Goal: Task Accomplishment & Management: Complete application form

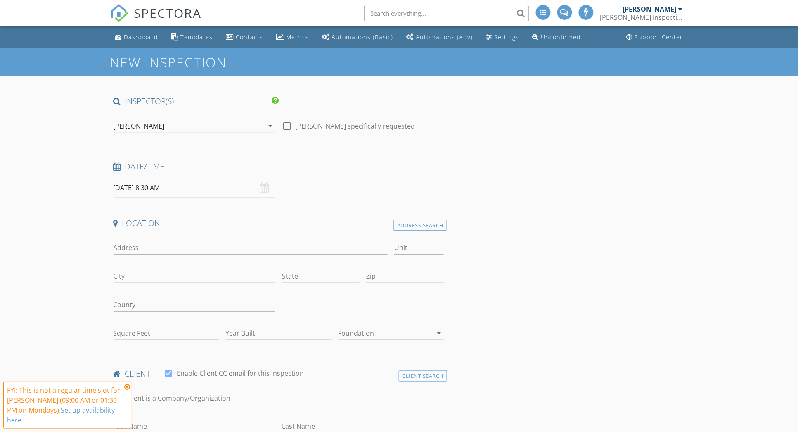
click at [211, 183] on input "09/01/2025 8:30 AM" at bounding box center [195, 188] width 162 height 20
type input "09/01/2025 9:30 AM"
type input "09"
click at [161, 323] on span at bounding box center [162, 324] width 6 height 8
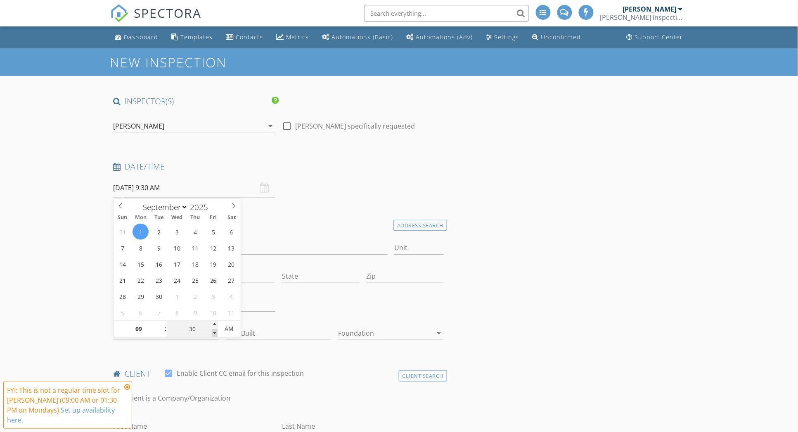
type input "09/01/2025 9:25 AM"
type input "25"
click at [214, 333] on span at bounding box center [215, 333] width 6 height 8
type input "09/01/2025 9:20 AM"
type input "20"
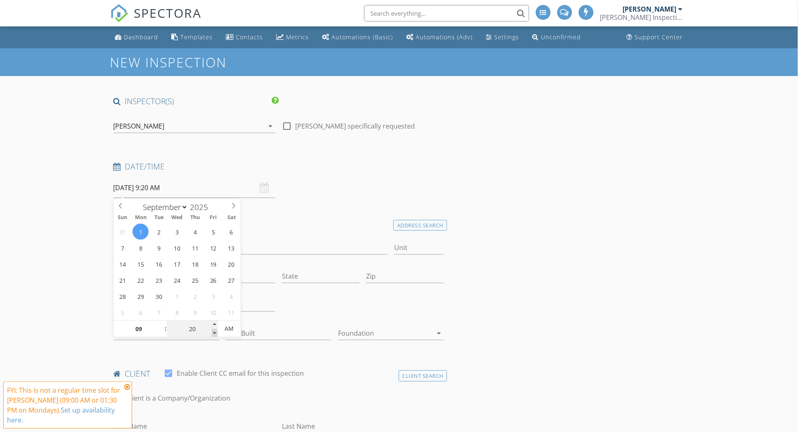
click at [214, 333] on span at bounding box center [215, 333] width 6 height 8
type input "09/01/2025 9:15 AM"
type input "15"
click at [214, 333] on span at bounding box center [215, 333] width 6 height 8
type input "09/01/2025 9:10 AM"
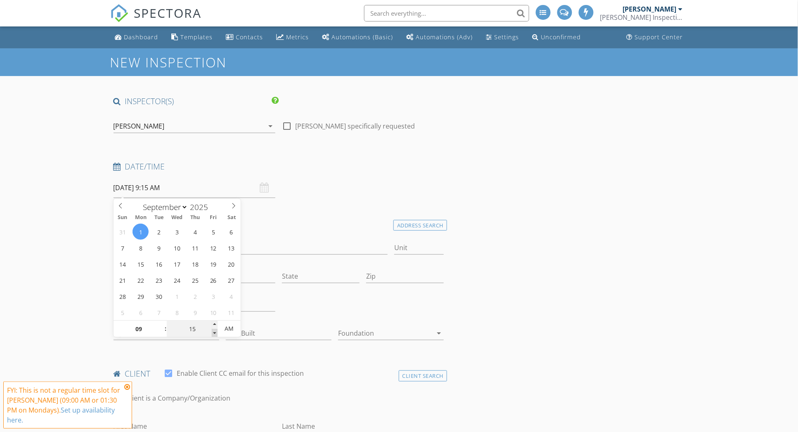
type input "10"
click at [214, 333] on span at bounding box center [215, 333] width 6 height 8
type input "09/01/2025 9:05 AM"
type input "05"
click at [214, 333] on span at bounding box center [215, 333] width 6 height 8
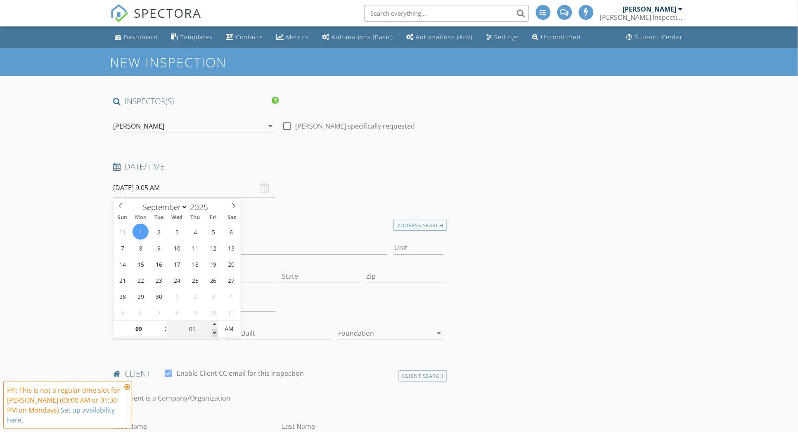
type input "[DATE] 9:00 AM"
type input "00"
click at [215, 333] on span at bounding box center [215, 333] width 6 height 8
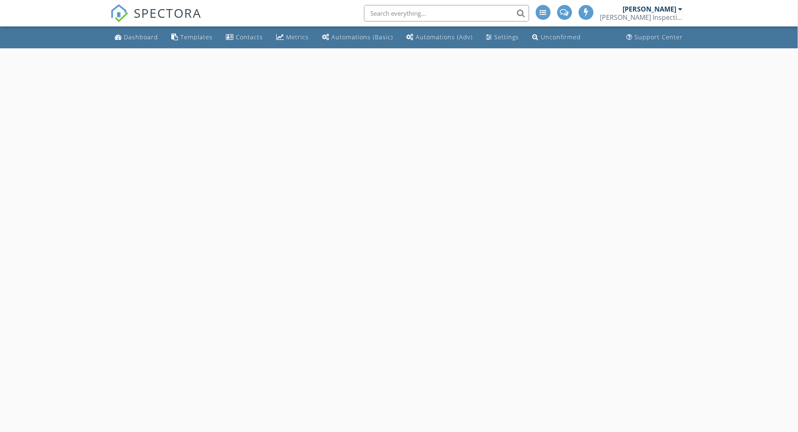
select select "8"
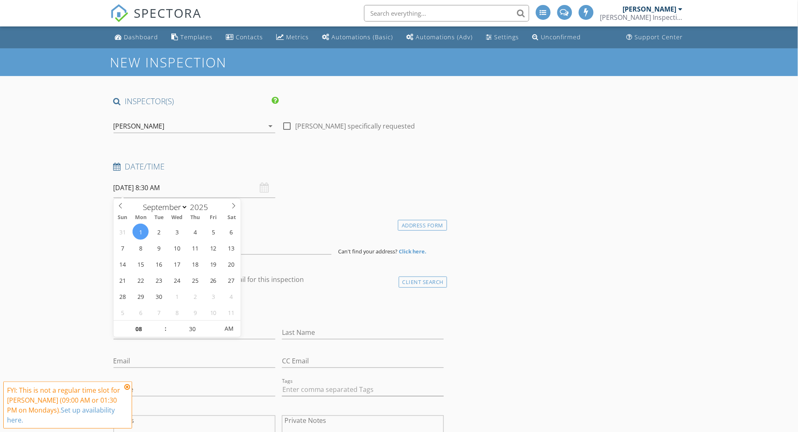
click at [158, 189] on input "[DATE] 8:30 AM" at bounding box center [195, 188] width 162 height 20
type input "09"
type input "09/01/2025 9:30 AM"
click at [161, 324] on span at bounding box center [162, 324] width 6 height 8
type input "25"
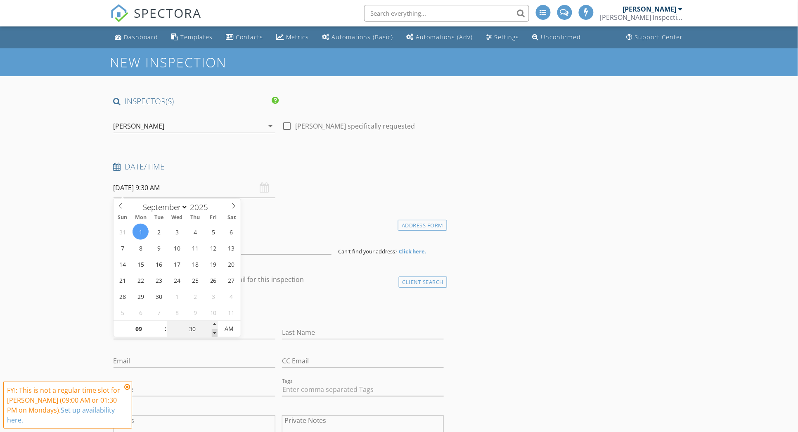
type input "09/01/2025 9:25 AM"
click at [216, 333] on span at bounding box center [215, 333] width 6 height 8
type input "20"
type input "09/01/2025 9:20 AM"
click at [216, 333] on span at bounding box center [215, 333] width 6 height 8
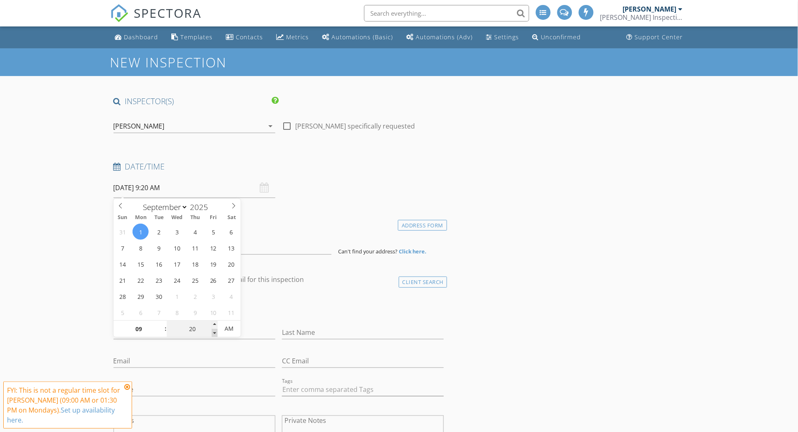
type input "15"
type input "09/01/2025 9:15 AM"
click at [216, 333] on span at bounding box center [215, 333] width 6 height 8
type input "10"
type input "09/01/2025 9:10 AM"
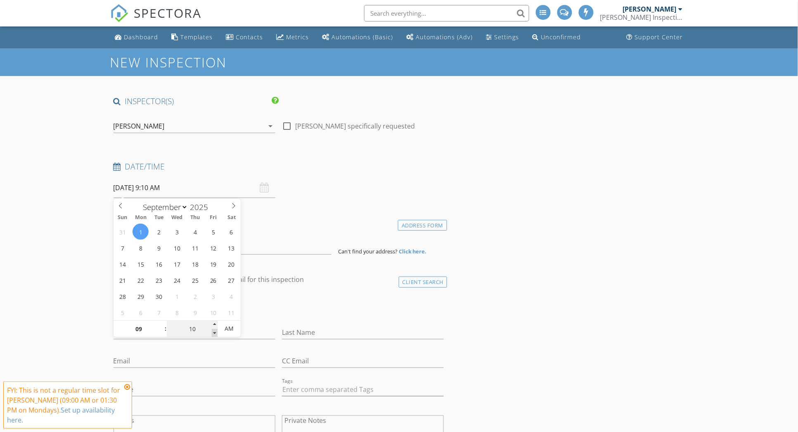
click at [215, 333] on span at bounding box center [215, 333] width 6 height 8
type input "05"
type input "09/01/2025 9:05 AM"
click at [215, 333] on span at bounding box center [215, 333] width 6 height 8
type input "00"
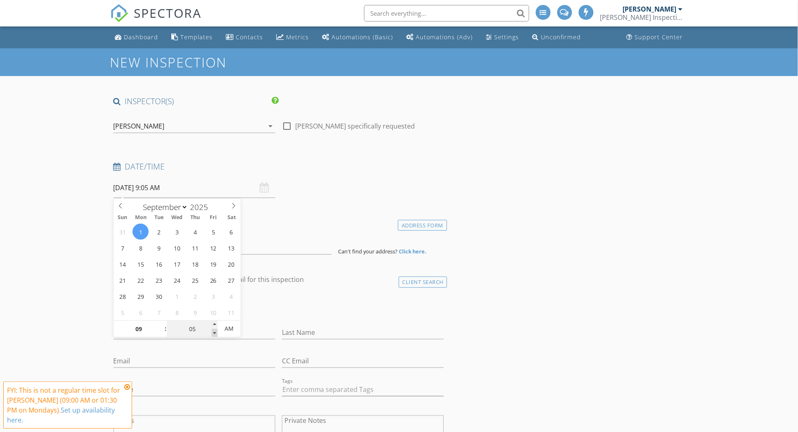
type input "[DATE] 9:00 AM"
click at [215, 333] on span at bounding box center [215, 333] width 6 height 8
drag, startPoint x: 58, startPoint y: 292, endPoint x: 66, endPoint y: 290, distance: 8.0
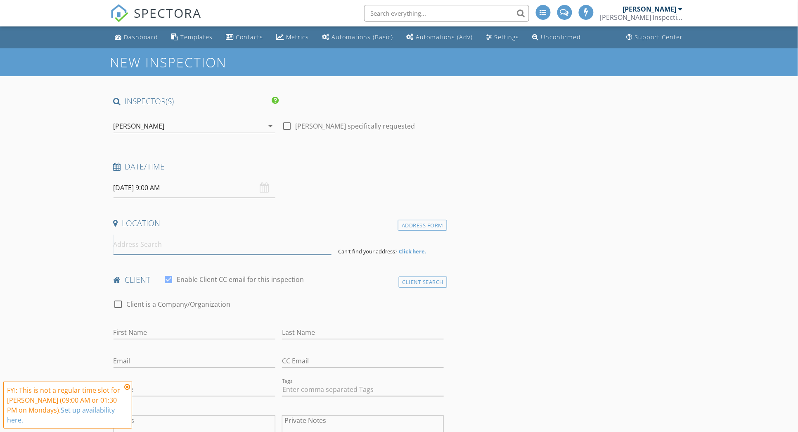
drag, startPoint x: 66, startPoint y: 290, endPoint x: 139, endPoint y: 244, distance: 86.2
click at [139, 244] on input at bounding box center [223, 244] width 218 height 20
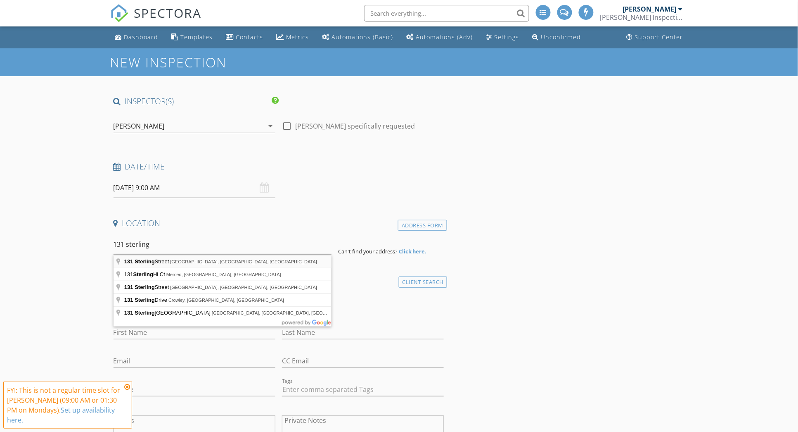
type input "131 Sterling Street, Los Banos, CA, USA"
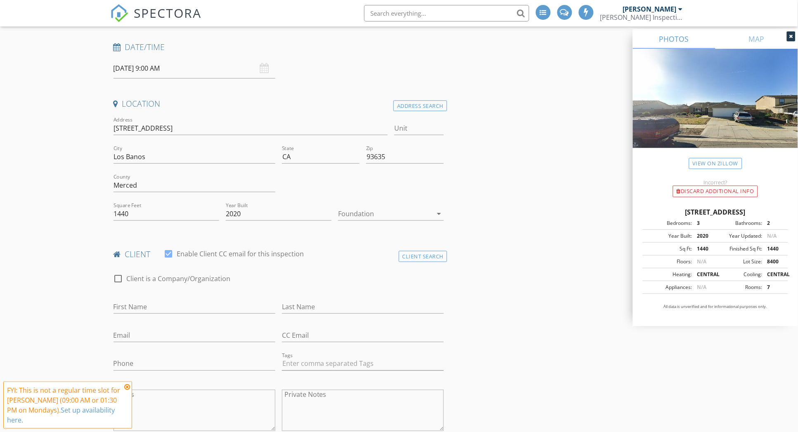
scroll to position [206, 0]
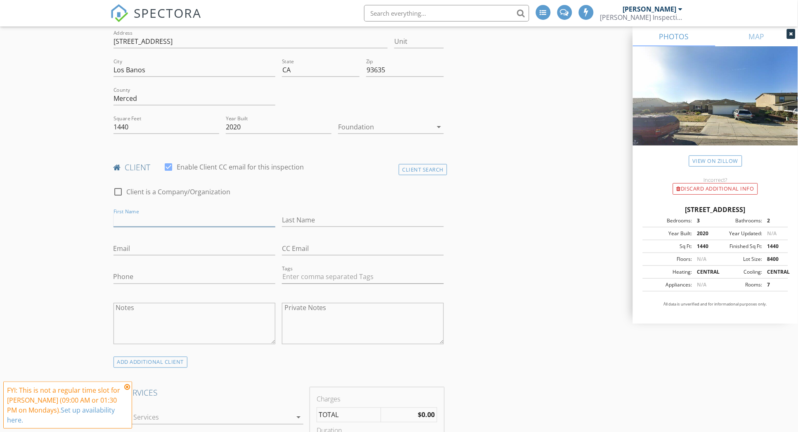
click at [147, 215] on input "First Name" at bounding box center [195, 220] width 162 height 14
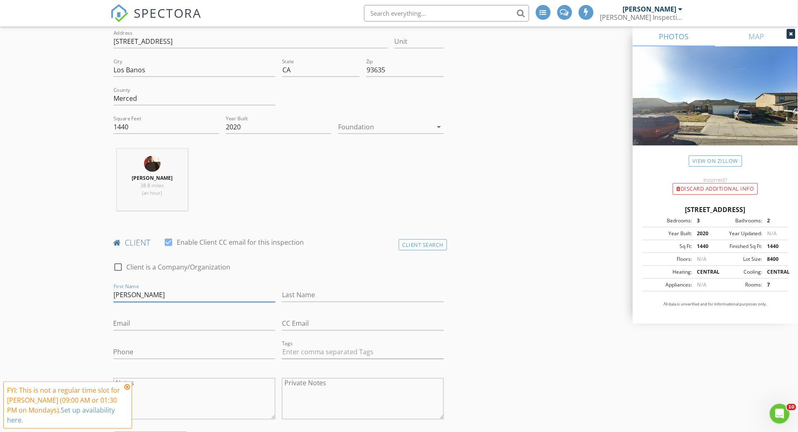
scroll to position [0, 0]
type input "[PERSON_NAME]"
click at [303, 292] on input "Last Name" at bounding box center [363, 295] width 162 height 14
type input "[PERSON_NAME]"
click at [185, 322] on input "Email" at bounding box center [195, 324] width 162 height 14
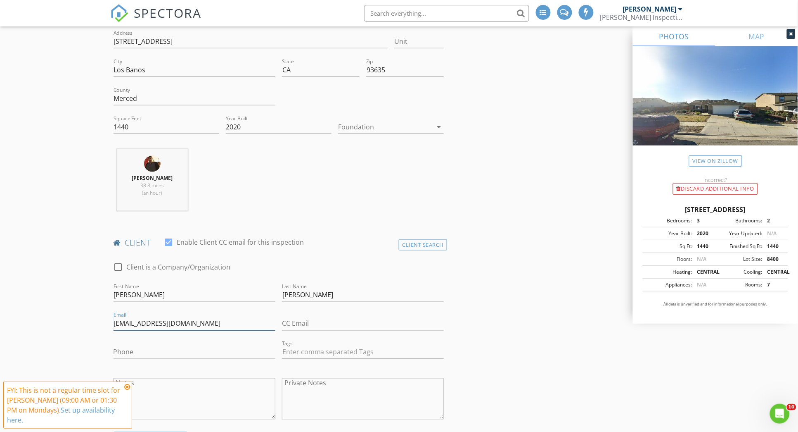
type input "[EMAIL_ADDRESS][DOMAIN_NAME]"
click at [152, 349] on input "Phone" at bounding box center [195, 352] width 162 height 14
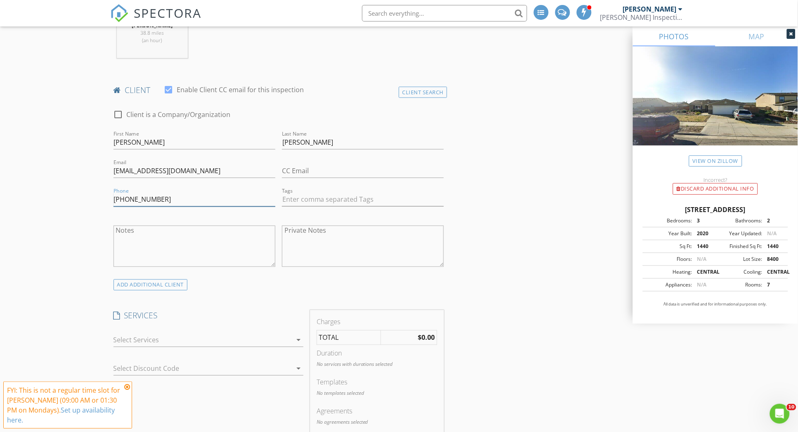
scroll to position [361, 0]
type input "[PHONE_NUMBER]"
click at [187, 232] on textarea "Notes" at bounding box center [195, 243] width 162 height 41
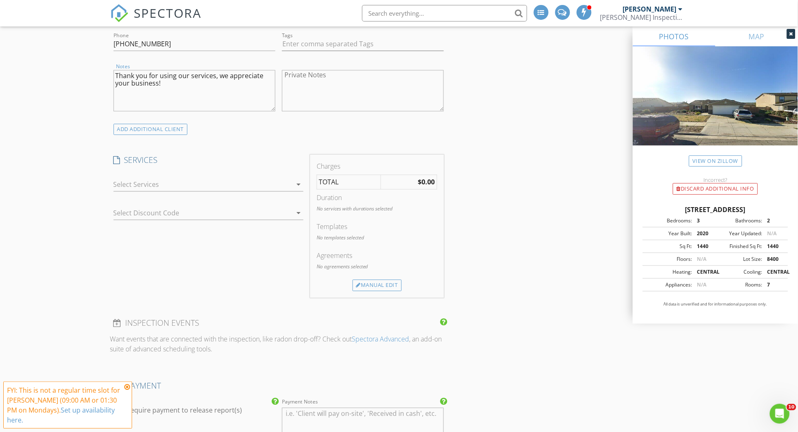
scroll to position [516, 0]
type textarea "Thank you for using our services, we appreciate your business!"
click at [173, 171] on div "check_box_outline_blank Residential Inspection Visual inspection only of your p…" at bounding box center [209, 184] width 190 height 27
click at [173, 185] on div at bounding box center [203, 182] width 178 height 13
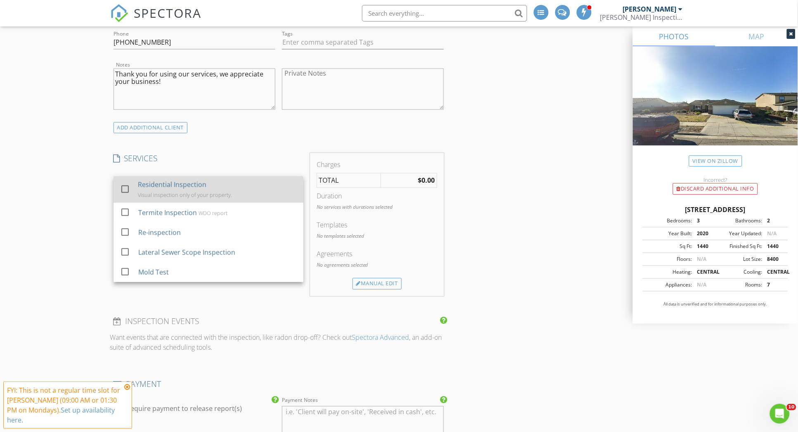
click at [174, 190] on div "Residential Inspection Visual inspection only of your property." at bounding box center [217, 189] width 159 height 26
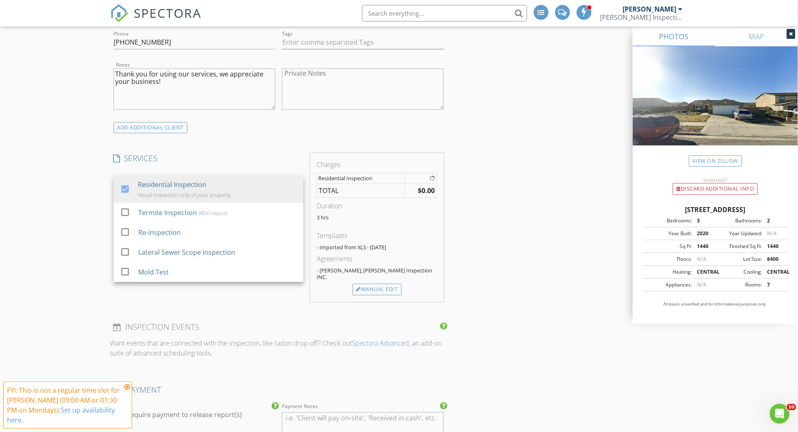
click at [85, 207] on div "New Inspection INSPECTOR(S) check_box Tony Munoz PRIMARY Tony Munoz arrow_drop_…" at bounding box center [399, 317] width 798 height 1570
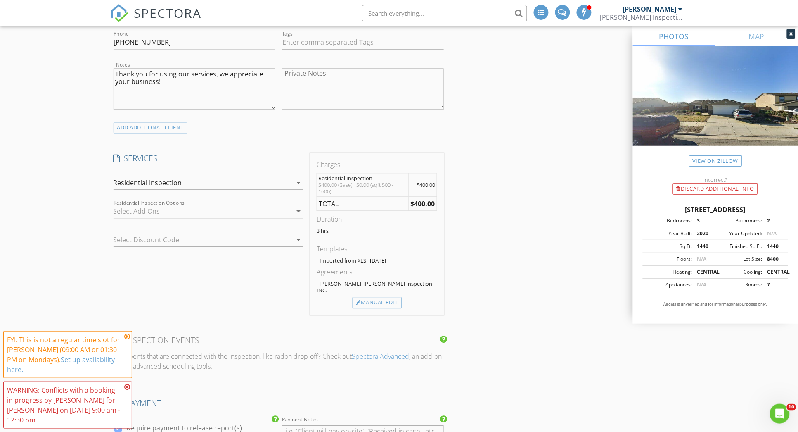
click at [129, 214] on div at bounding box center [203, 210] width 178 height 13
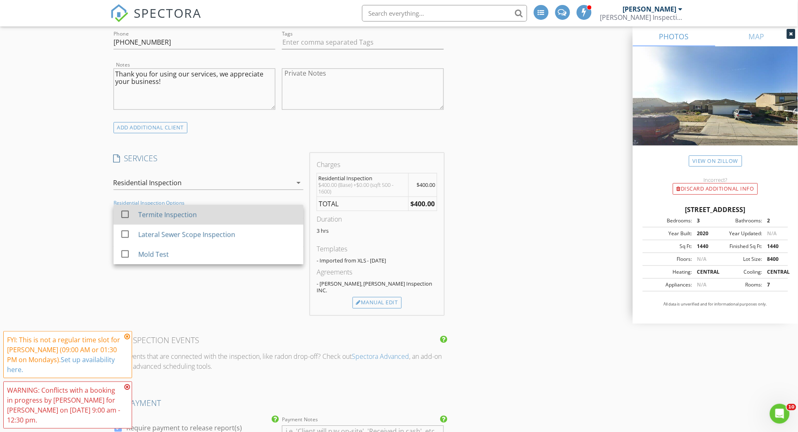
click at [135, 215] on div "check_box_outline_blank Termite Inspection" at bounding box center [208, 214] width 177 height 19
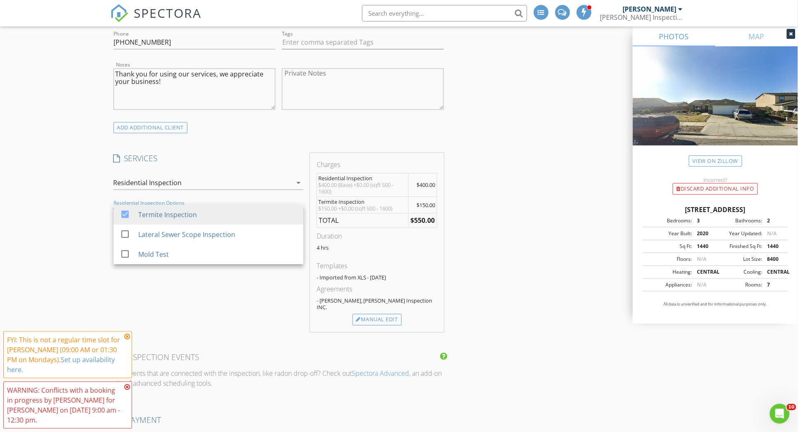
drag, startPoint x: 58, startPoint y: 226, endPoint x: 186, endPoint y: 234, distance: 127.9
click at [66, 226] on div "New Inspection INSPECTOR(S) check_box Tony Munoz PRIMARY Tony Munoz arrow_drop_…" at bounding box center [399, 332] width 798 height 1600
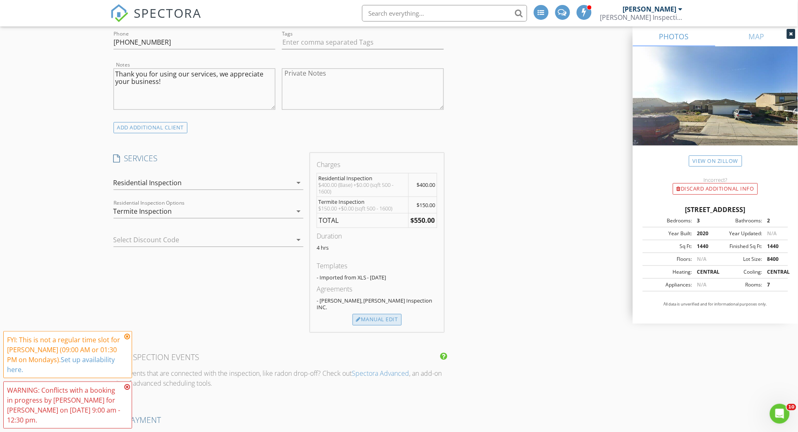
click at [368, 313] on div "Manual Edit" at bounding box center [377, 319] width 49 height 12
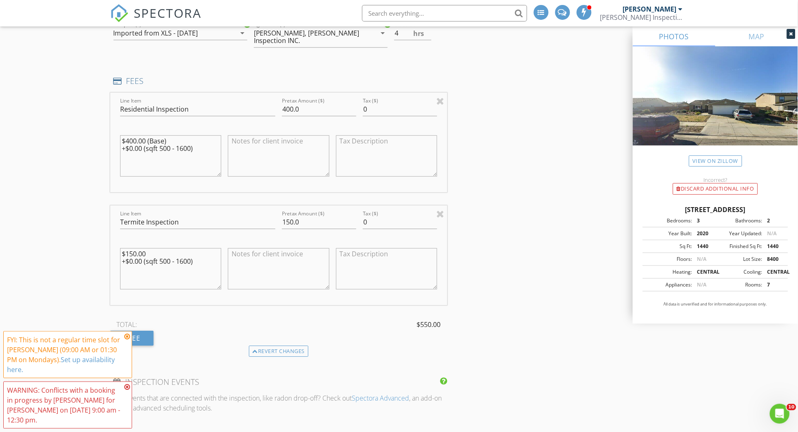
scroll to position [567, 0]
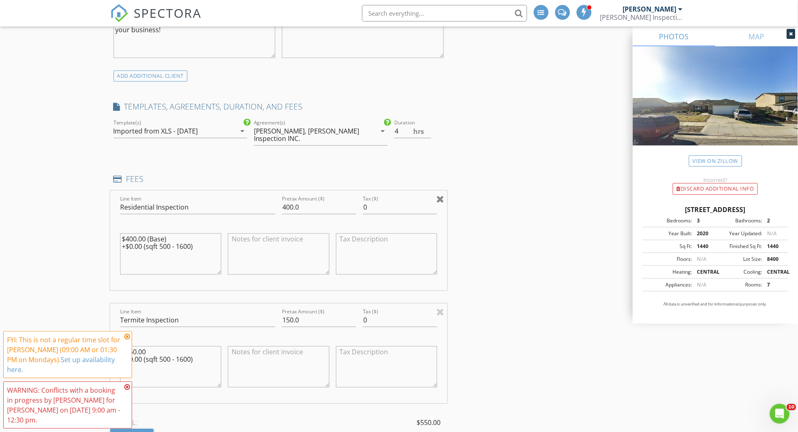
click at [440, 198] on div at bounding box center [441, 199] width 8 height 10
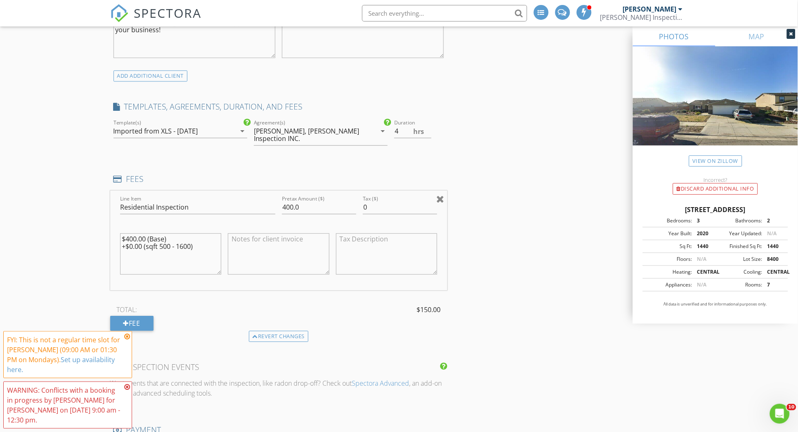
type input "Termite Inspection"
type input "150.0"
type textarea "$150.00 +$0.00 (sqft 500 - 1600)"
click at [442, 199] on div at bounding box center [441, 199] width 8 height 10
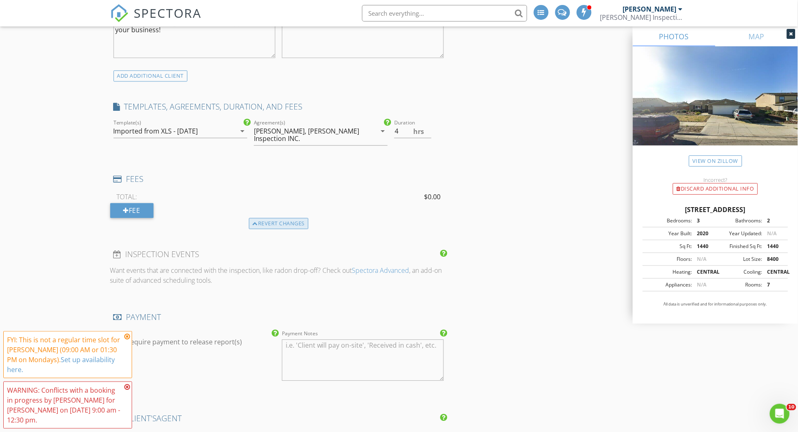
click at [274, 222] on div "Revert changes" at bounding box center [279, 224] width 60 height 12
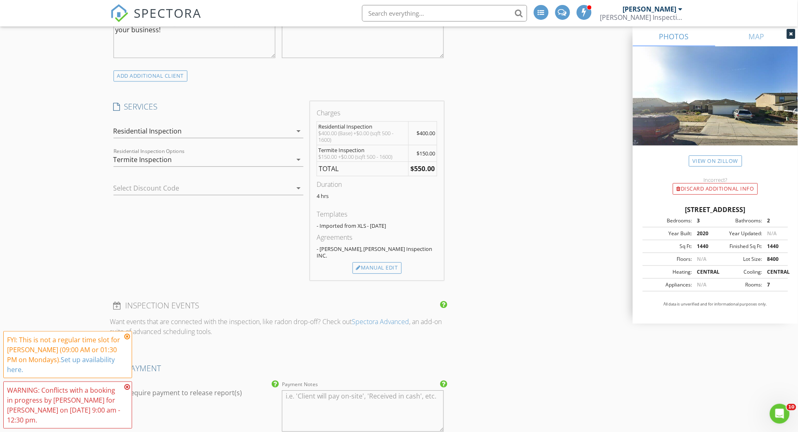
click at [180, 194] on div "Select Discount Code arrow_drop_down" at bounding box center [209, 188] width 190 height 14
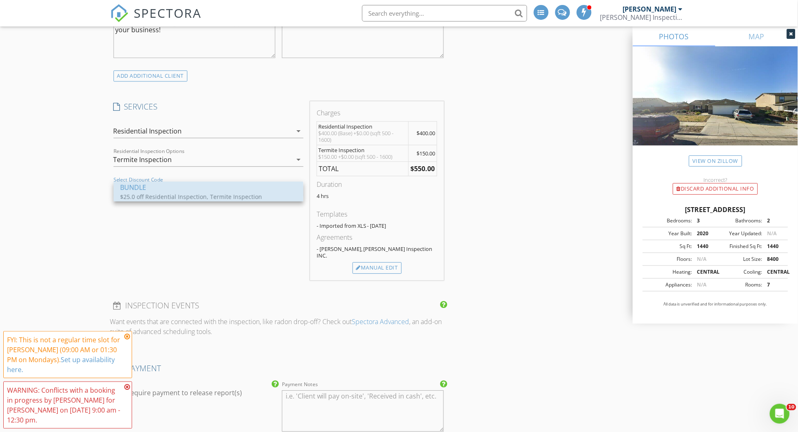
drag, startPoint x: 180, startPoint y: 195, endPoint x: 247, endPoint y: 209, distance: 69.2
click at [180, 195] on div "$25.0 off Residential Inspection, Termite Inspection" at bounding box center [202, 196] width 165 height 9
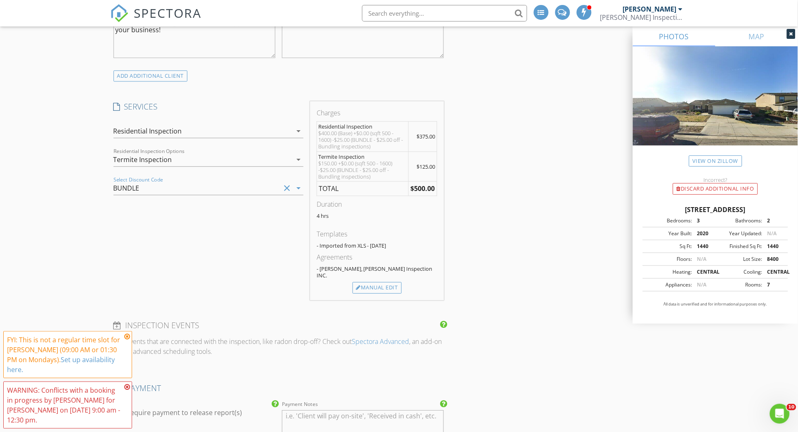
drag, startPoint x: 375, startPoint y: 278, endPoint x: 357, endPoint y: 258, distance: 27.8
click at [375, 282] on div "Manual Edit" at bounding box center [377, 288] width 49 height 12
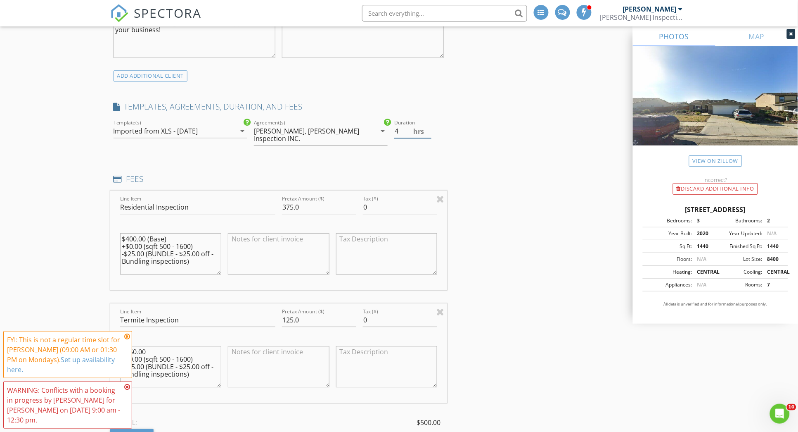
drag, startPoint x: 396, startPoint y: 131, endPoint x: 406, endPoint y: 134, distance: 9.8
click at [397, 131] on input "4" at bounding box center [412, 131] width 37 height 14
type input "3.0"
click at [292, 207] on input "375.0" at bounding box center [319, 207] width 74 height 14
type input "400.0"
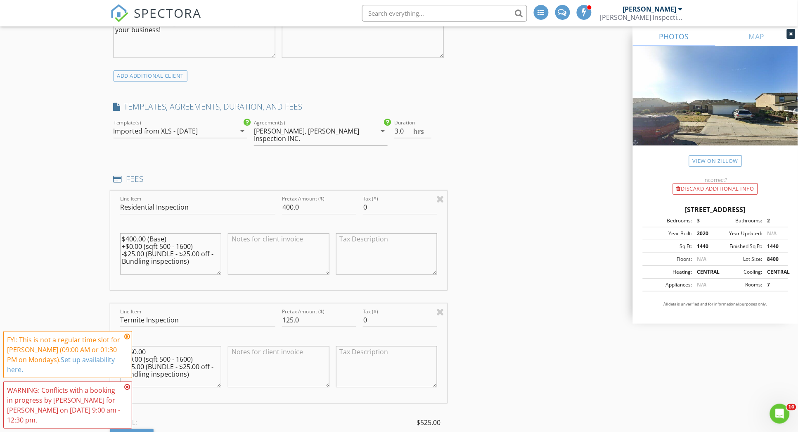
click at [528, 283] on div "INSPECTOR(S) check_box Tony Munoz PRIMARY Tony Munoz arrow_drop_down check_box_…" at bounding box center [399, 381] width 578 height 1707
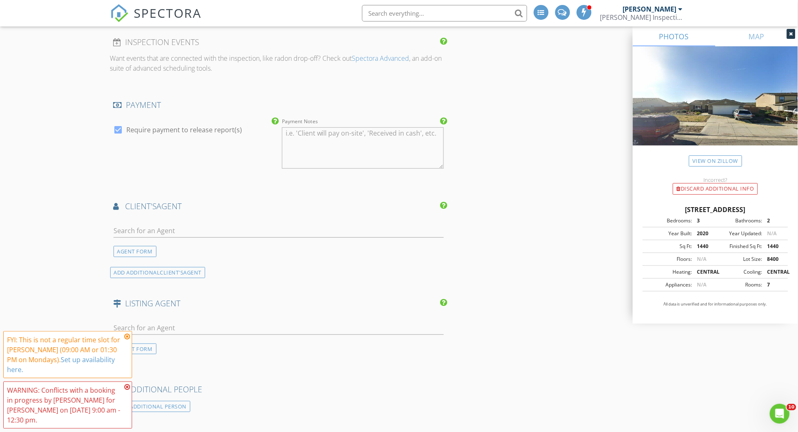
scroll to position [980, 0]
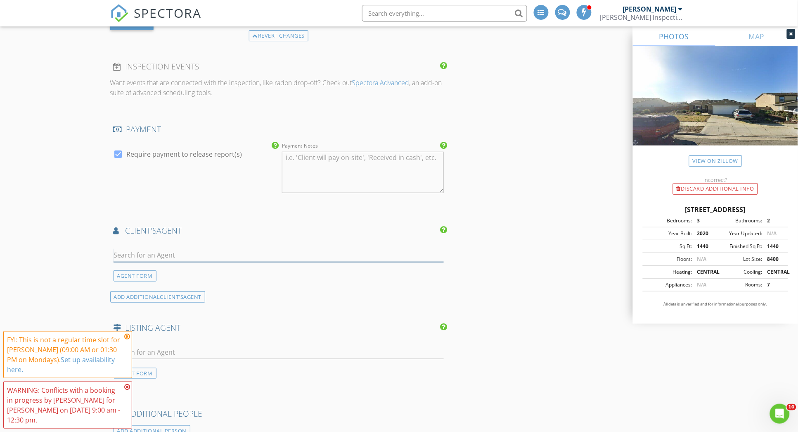
click at [132, 253] on input "text" at bounding box center [279, 255] width 331 height 14
type input "[PERSON_NAME]"
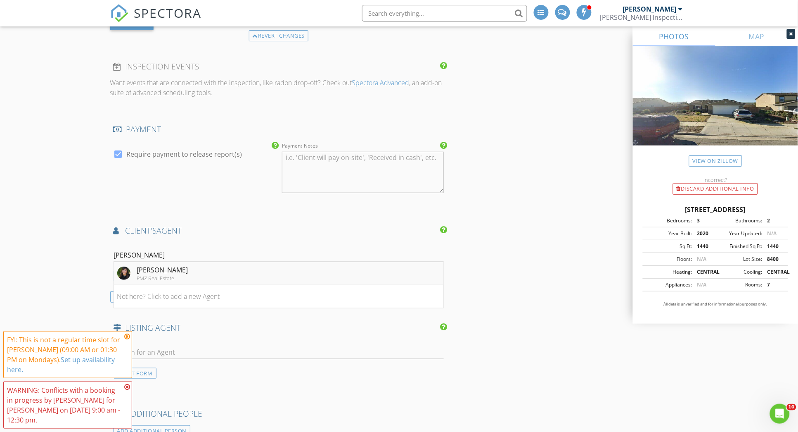
click at [165, 268] on div "[PERSON_NAME]" at bounding box center [162, 270] width 51 height 10
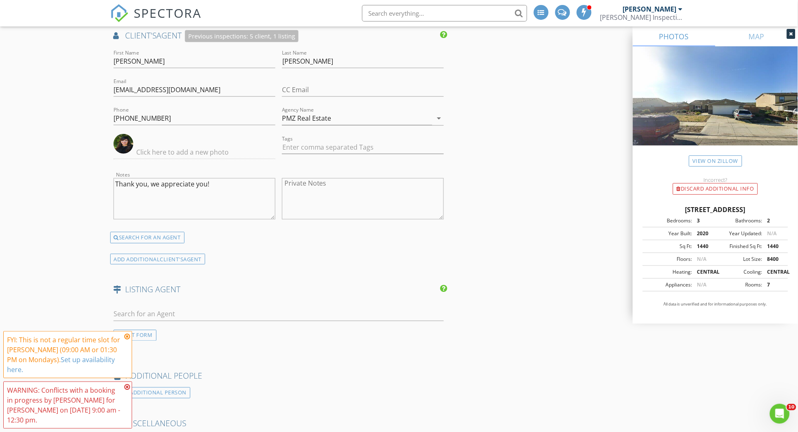
scroll to position [1187, 0]
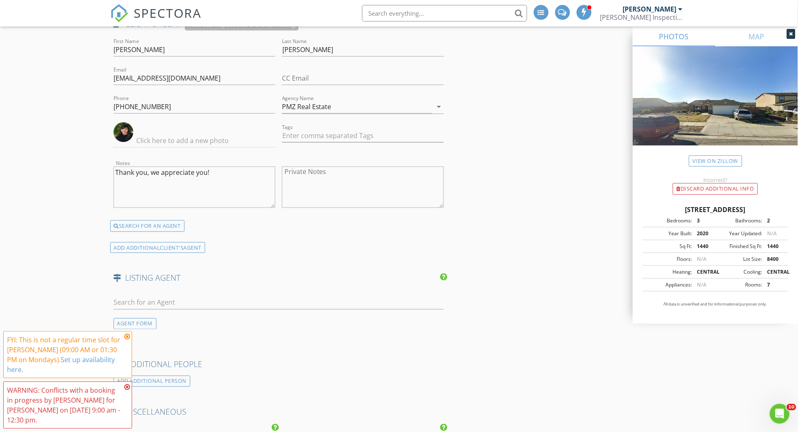
click at [219, 174] on textarea "Thank you, we appreciate you!" at bounding box center [195, 186] width 162 height 41
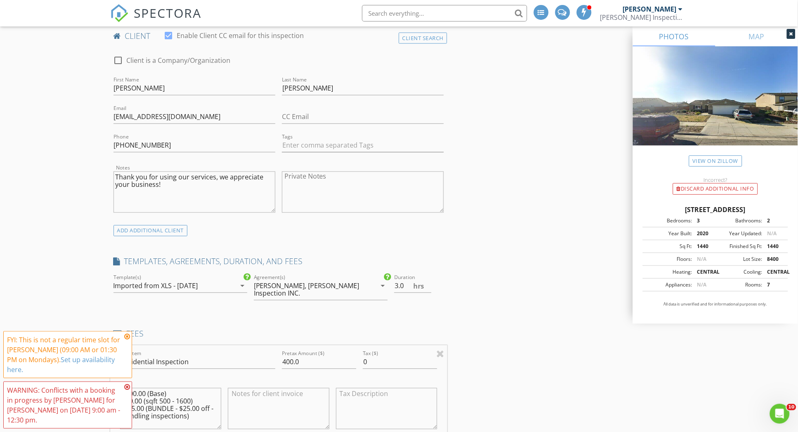
scroll to position [722, 0]
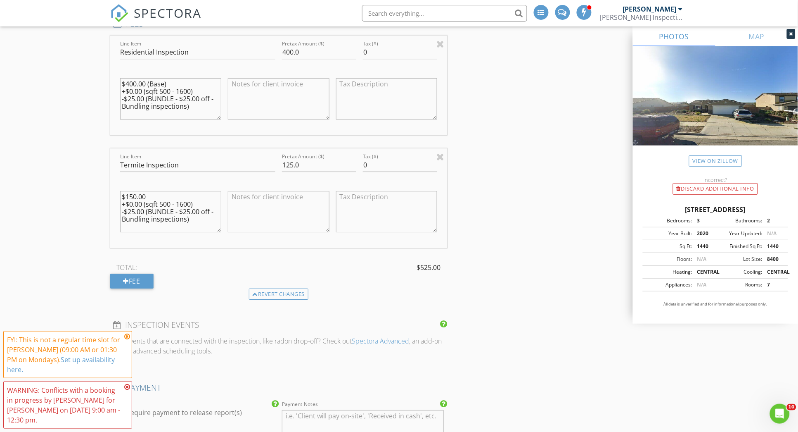
type textarea "Thank you [PERSON_NAME]!"
click at [279, 89] on textarea at bounding box center [279, 98] width 102 height 41
type textarea "Roof included"
click at [489, 160] on div "INSPECTOR(S) check_box Tony Munoz PRIMARY Tony Munoz arrow_drop_down check_box_…" at bounding box center [399, 305] width 578 height 1864
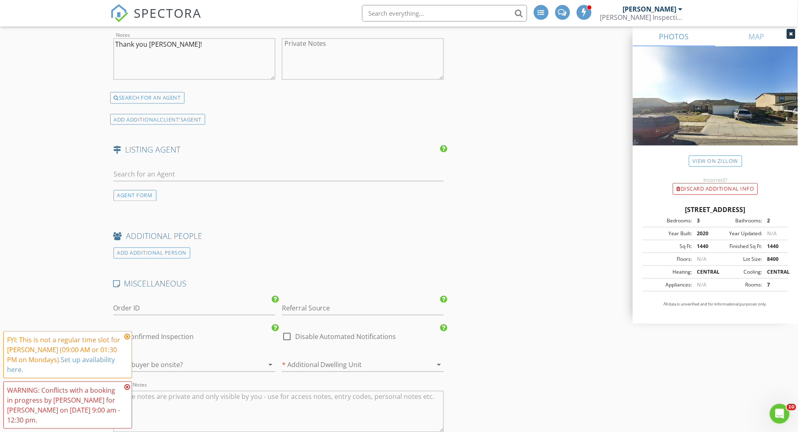
scroll to position [1445, 0]
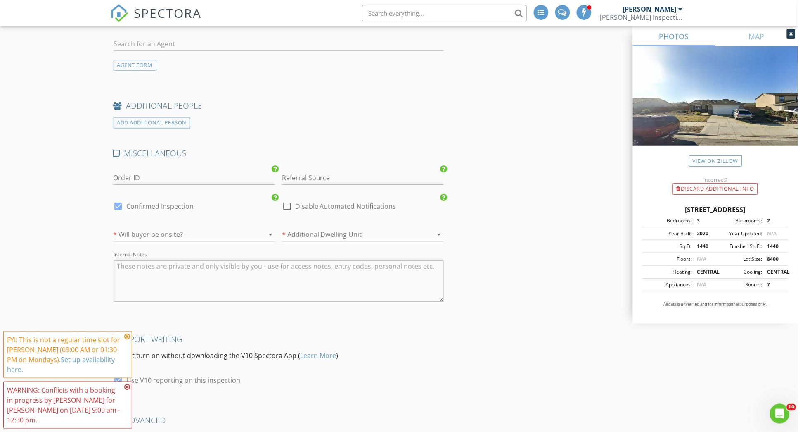
click at [247, 235] on div at bounding box center [183, 234] width 139 height 13
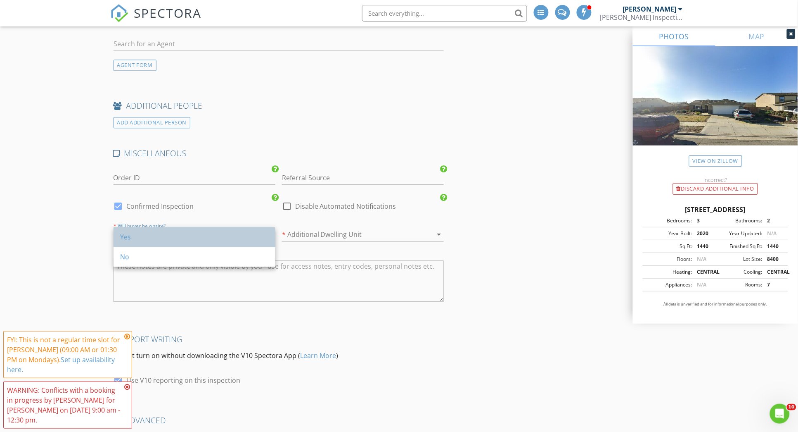
click at [247, 235] on div "Yes" at bounding box center [194, 237] width 149 height 10
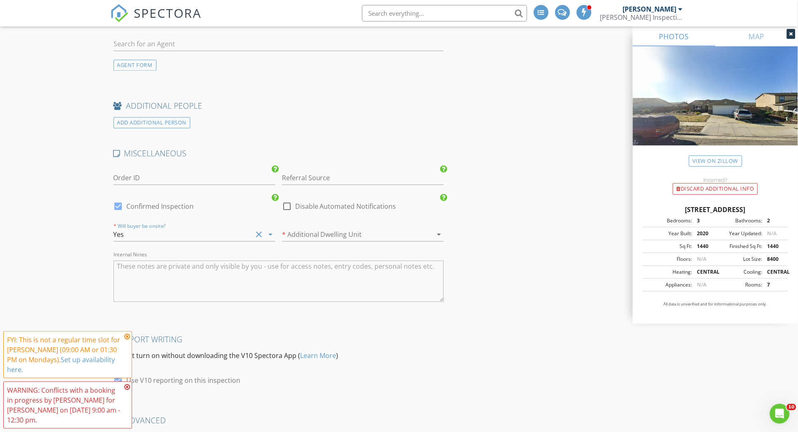
click at [292, 238] on div at bounding box center [351, 234] width 139 height 13
click at [294, 254] on div "No" at bounding box center [363, 257] width 149 height 10
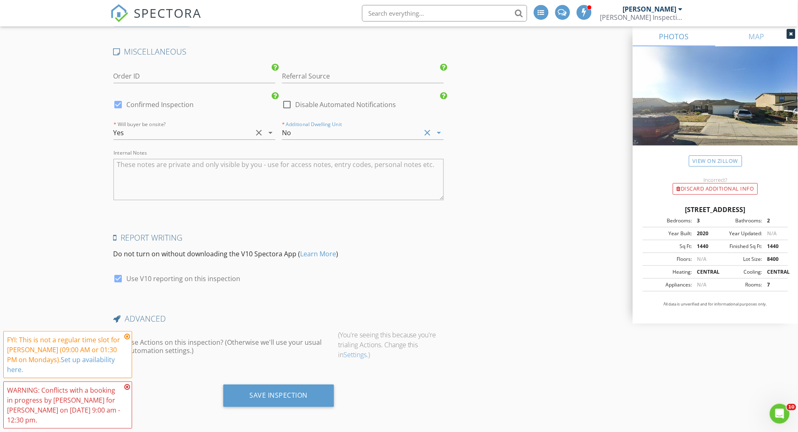
click at [181, 347] on label "Use Actions on this inspection? (Otherwise we'll use your usual Automation sett…" at bounding box center [229, 346] width 205 height 17
click at [175, 343] on label "Use Actions on this inspection? (Otherwise we'll use your usual Automation sett…" at bounding box center [229, 346] width 205 height 17
click at [127, 339] on icon at bounding box center [127, 336] width 6 height 7
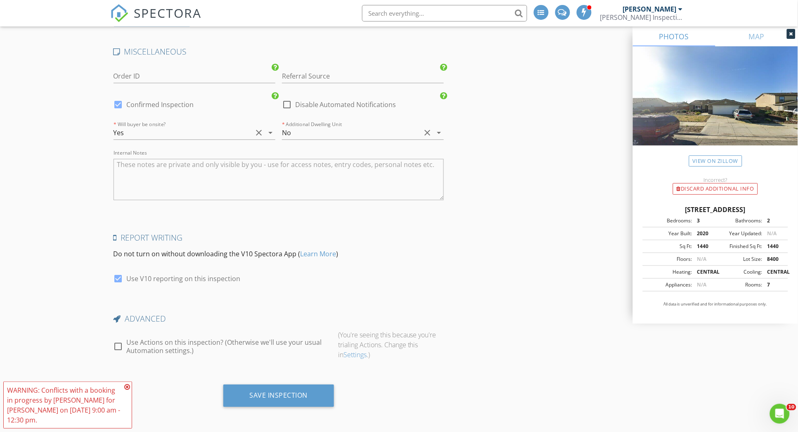
drag, startPoint x: 120, startPoint y: 345, endPoint x: 181, endPoint y: 355, distance: 62.3
click at [117, 344] on div at bounding box center [119, 346] width 14 height 14
checkbox input "true"
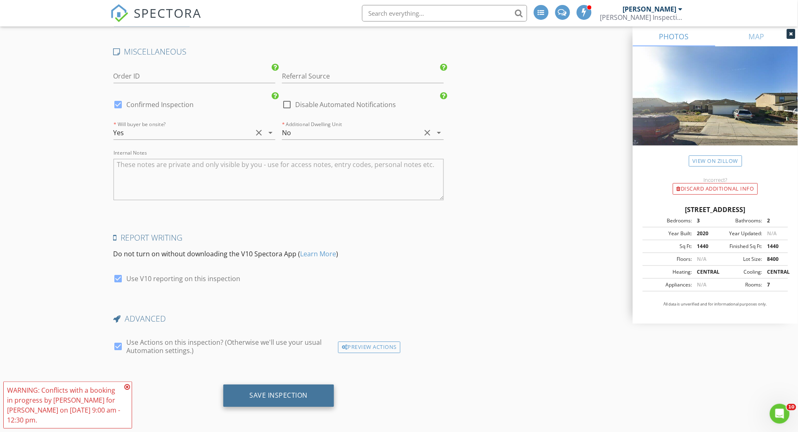
click at [273, 394] on div "Save Inspection" at bounding box center [279, 395] width 58 height 8
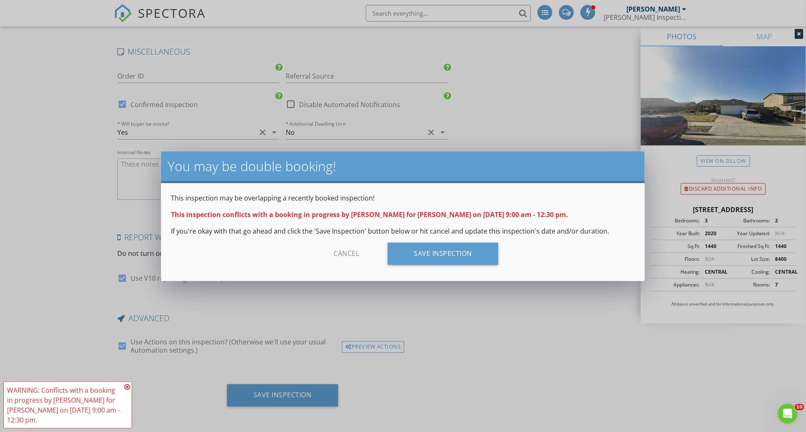
click at [351, 254] on div "Cancel" at bounding box center [347, 253] width 78 height 22
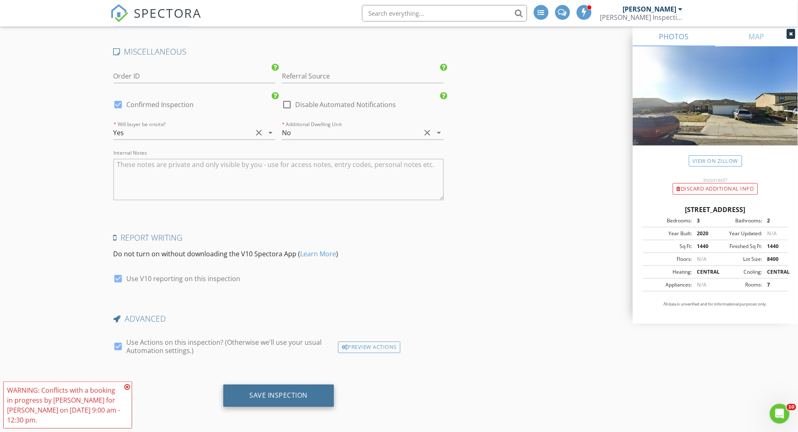
click at [312, 400] on div "Save Inspection" at bounding box center [278, 395] width 111 height 22
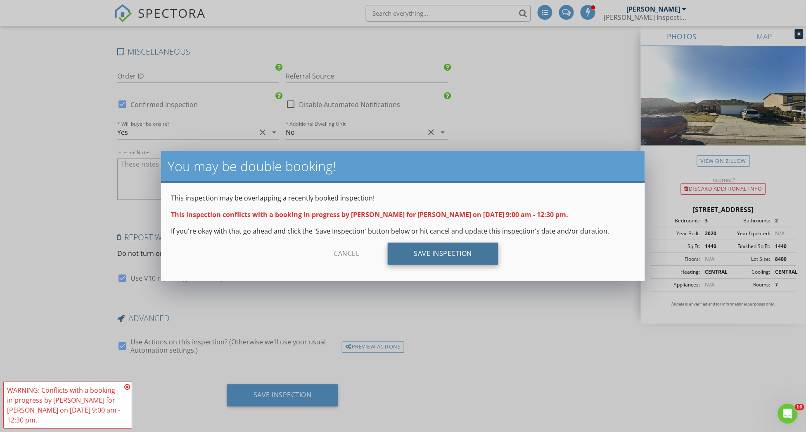
click at [455, 258] on div "Save Inspection" at bounding box center [443, 253] width 111 height 22
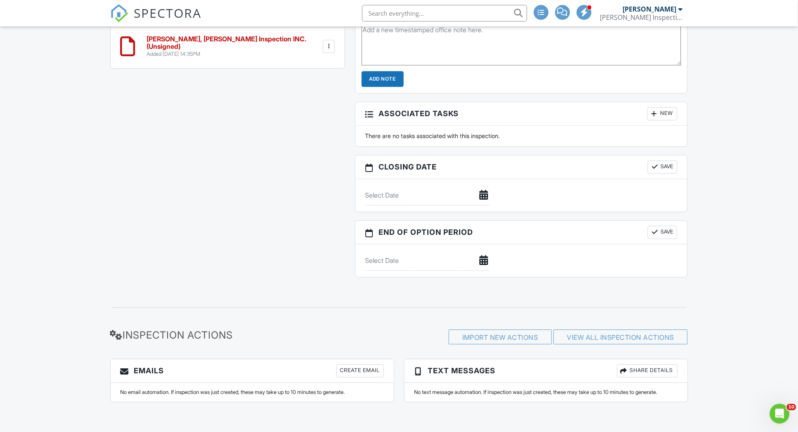
scroll to position [386, 0]
